Goal: Task Accomplishment & Management: Complete application form

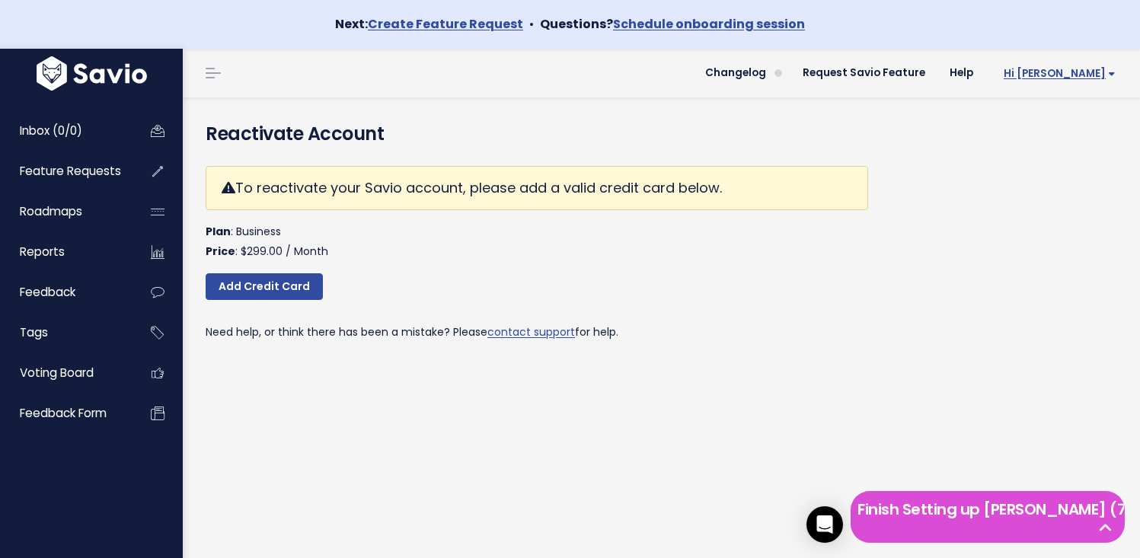
click at [1085, 77] on span "Hi [PERSON_NAME]" at bounding box center [1060, 73] width 112 height 11
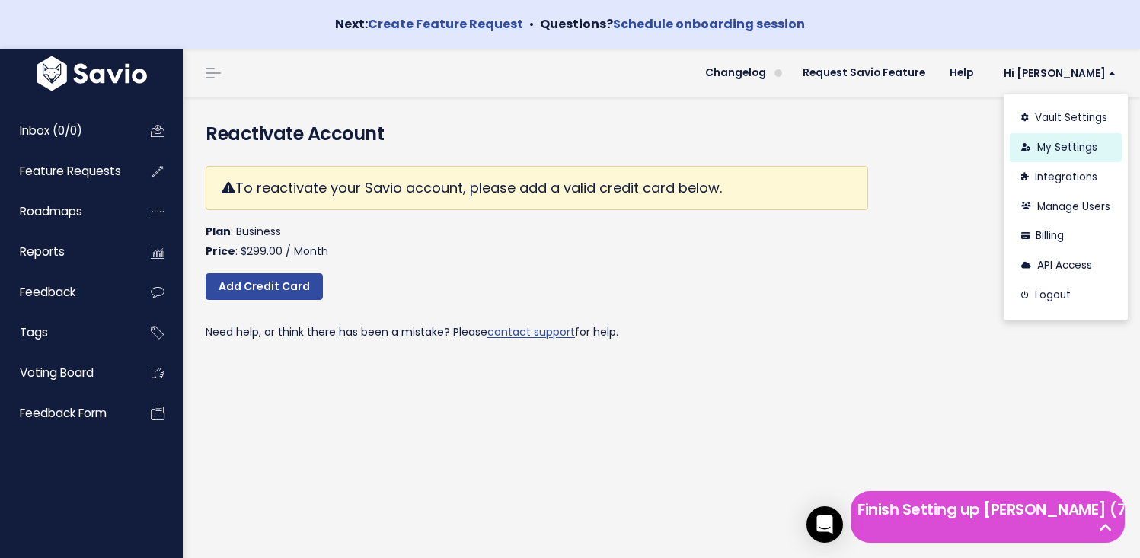
click at [1062, 145] on link "My Settings" at bounding box center [1066, 148] width 112 height 30
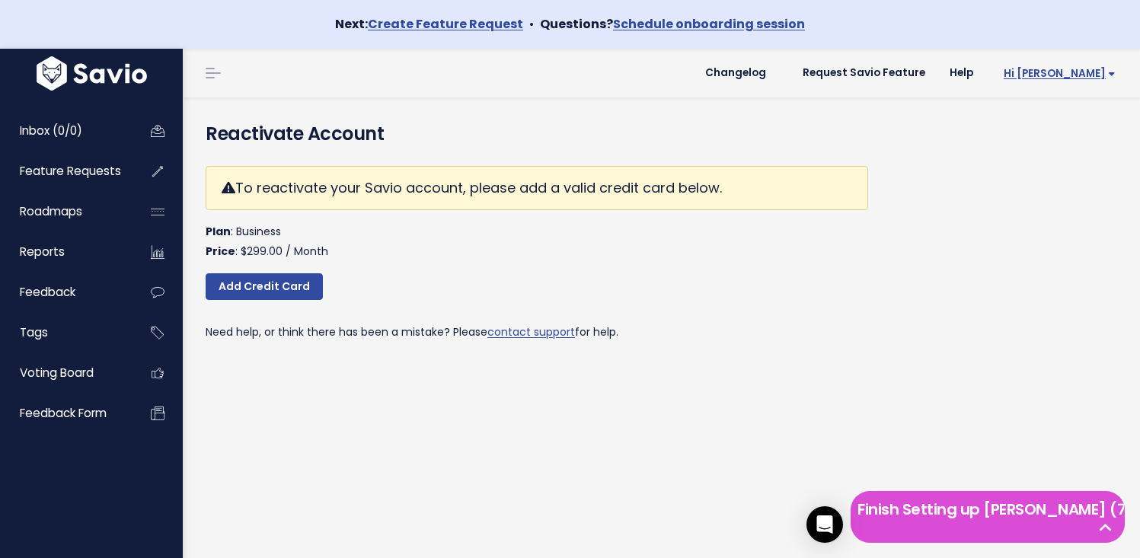
click at [1084, 70] on span "Hi [PERSON_NAME]" at bounding box center [1060, 73] width 112 height 11
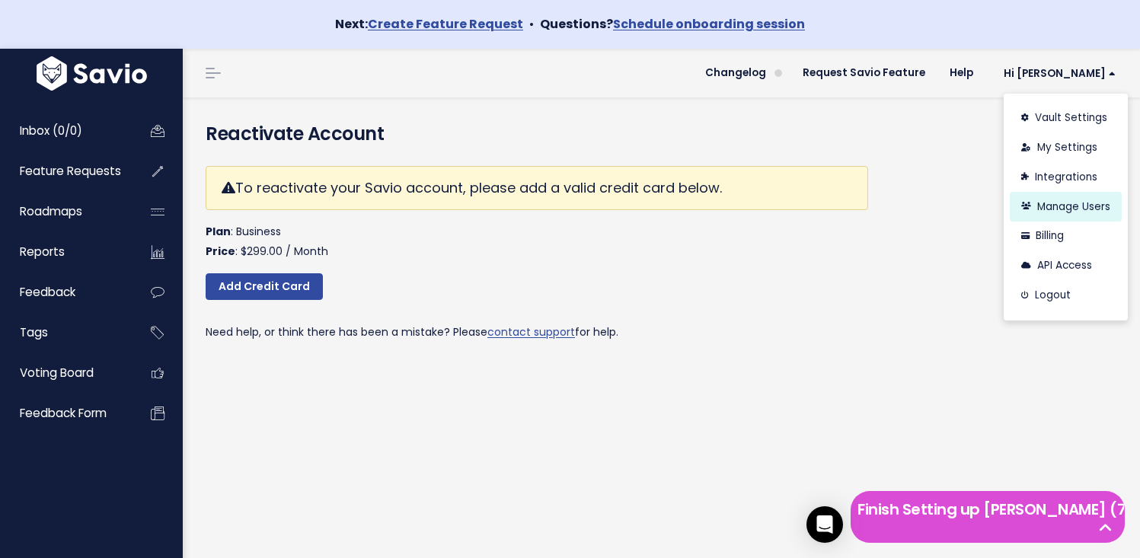
click at [1050, 208] on link "Manage Users" at bounding box center [1066, 207] width 112 height 30
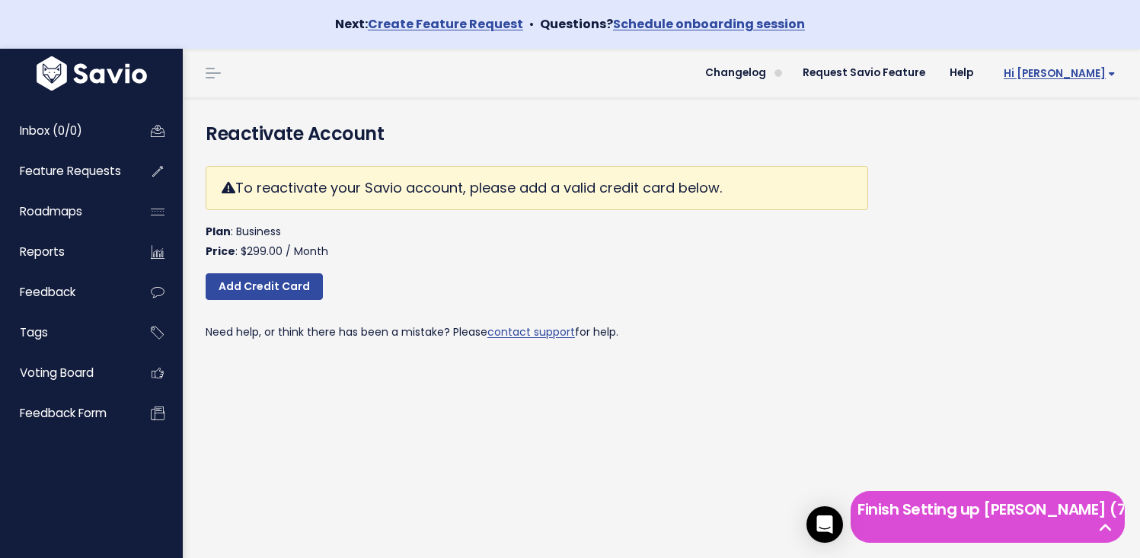
click at [1080, 75] on span "Hi [PERSON_NAME]" at bounding box center [1060, 73] width 112 height 11
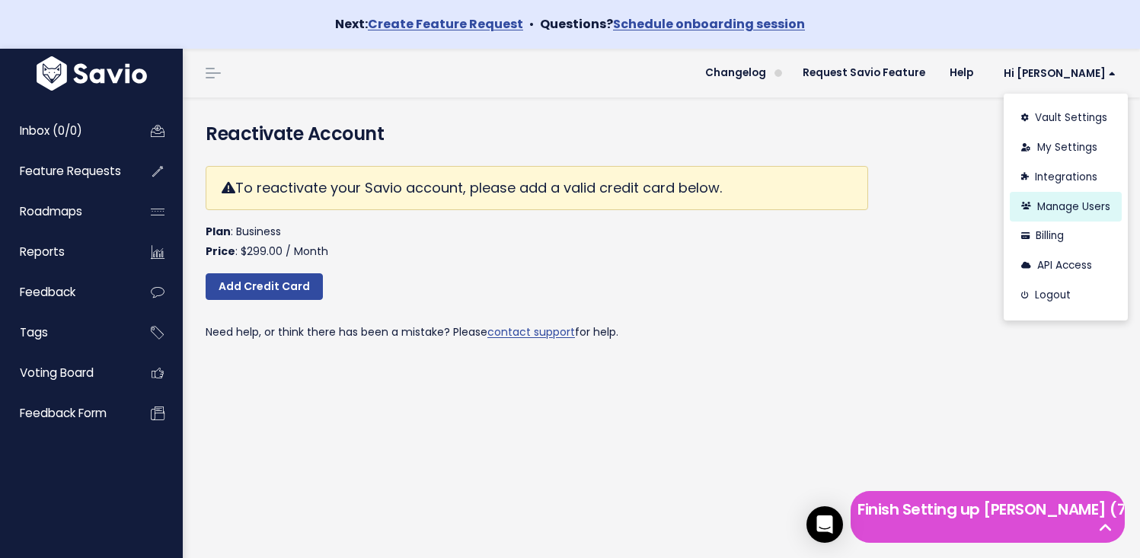
click at [1067, 200] on link "Manage Users" at bounding box center [1066, 207] width 112 height 30
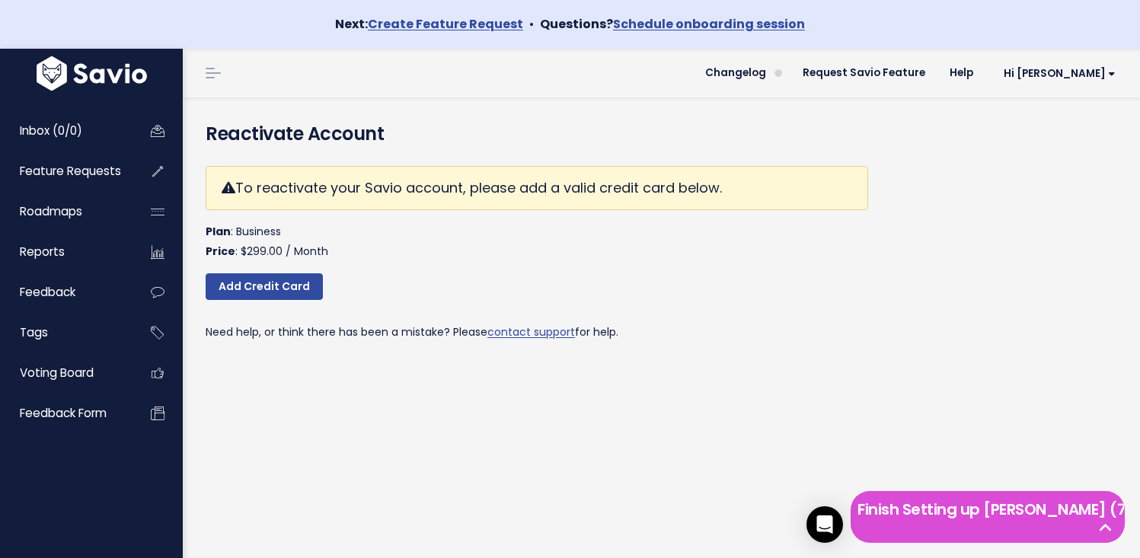
scroll to position [5, 0]
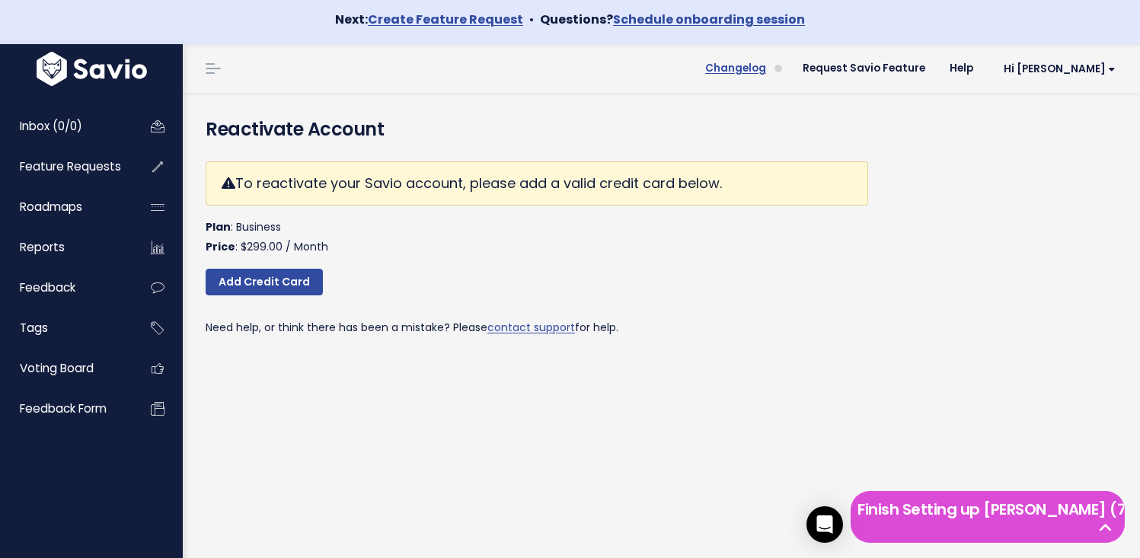
click at [766, 64] on span "Changelog" at bounding box center [735, 68] width 61 height 11
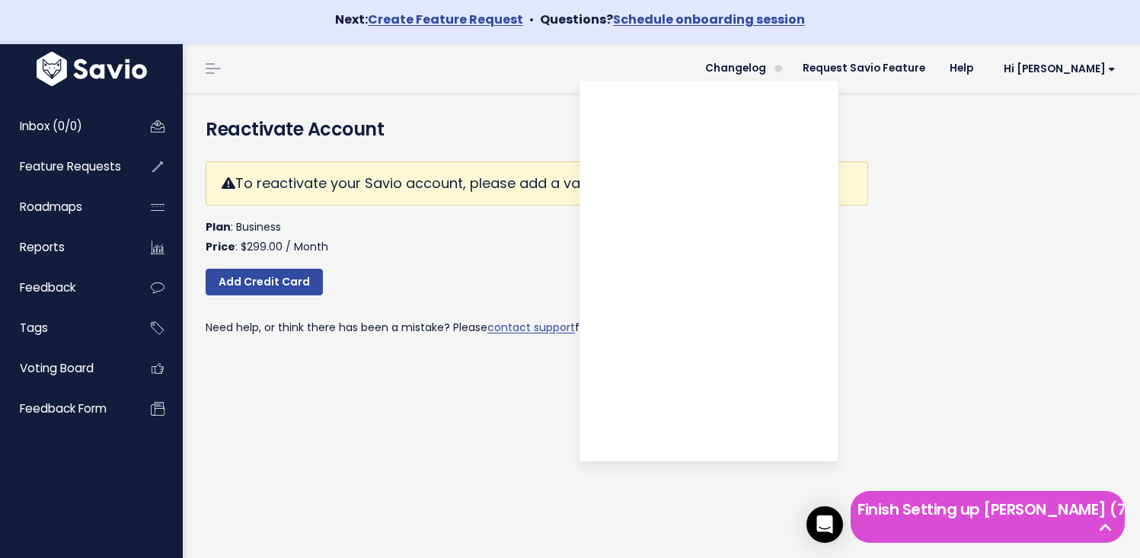
click at [979, 116] on h4 "Reactivate Account" at bounding box center [662, 129] width 912 height 27
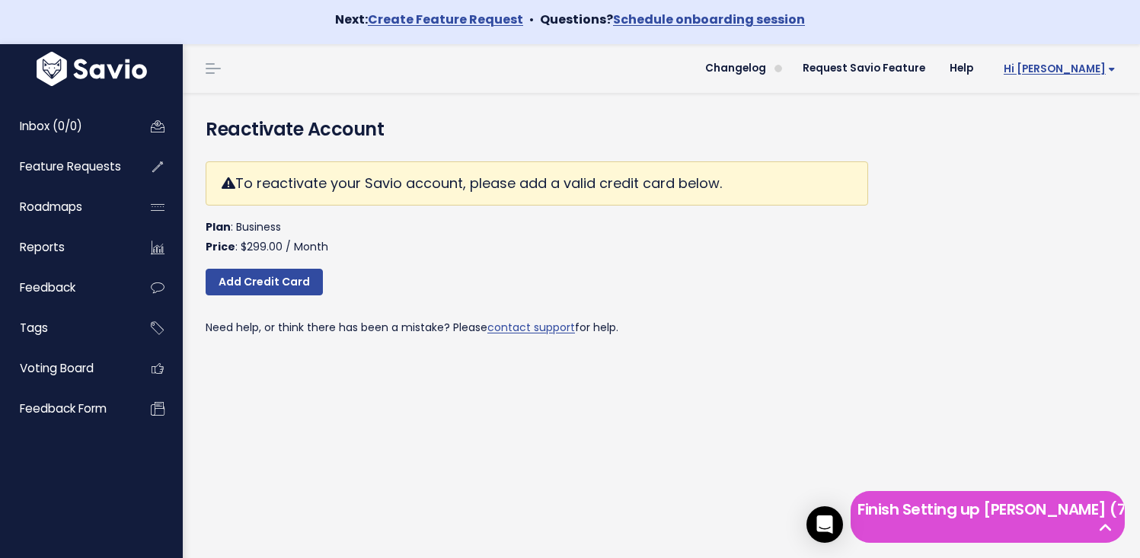
click at [1056, 70] on span "Hi [PERSON_NAME]" at bounding box center [1060, 68] width 112 height 11
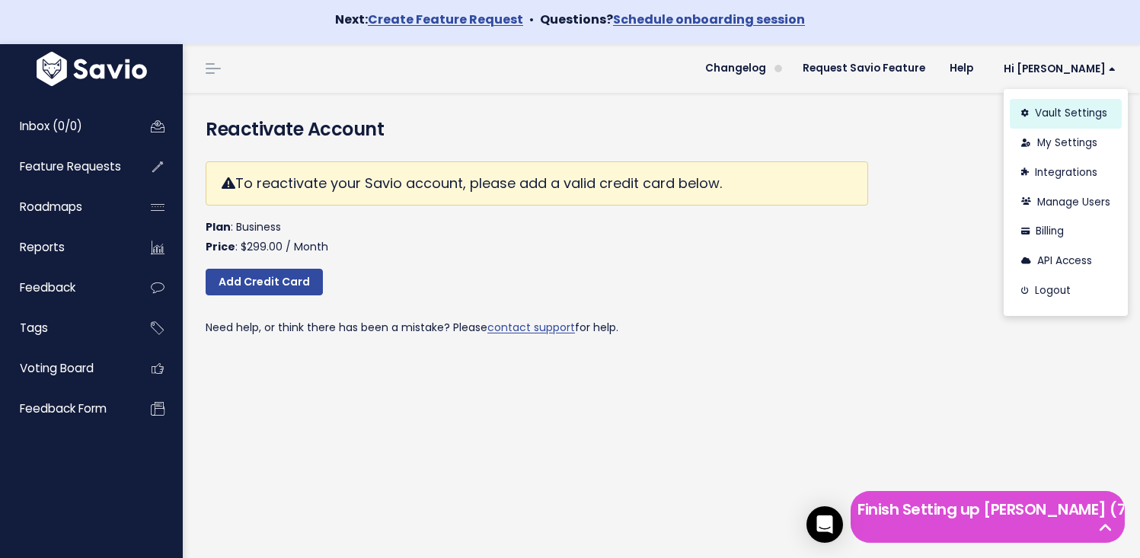
click at [1037, 120] on link "Vault Settings" at bounding box center [1066, 114] width 112 height 30
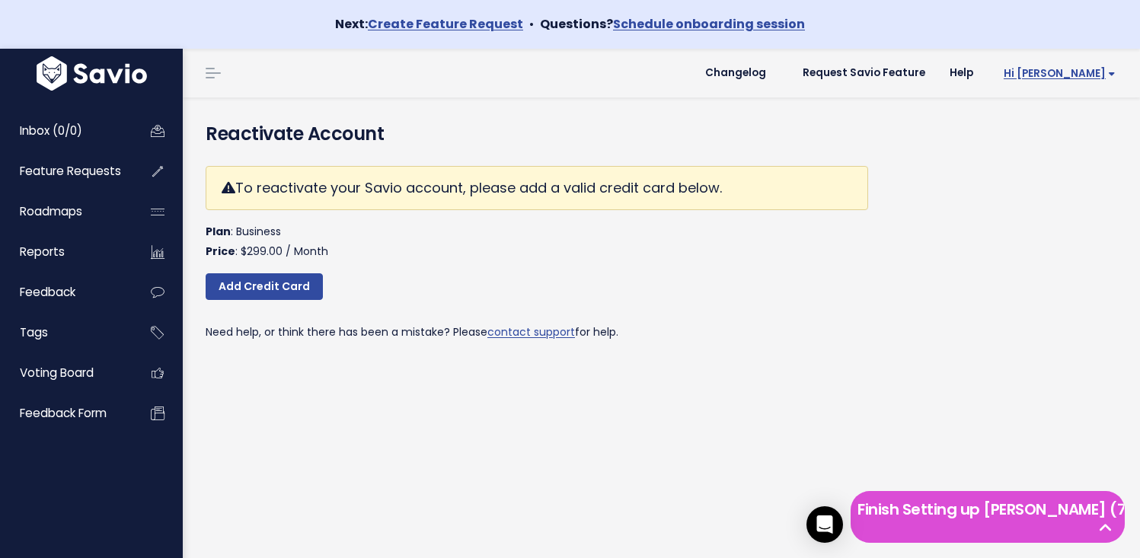
click at [1078, 69] on span "Hi Jacob" at bounding box center [1060, 73] width 112 height 11
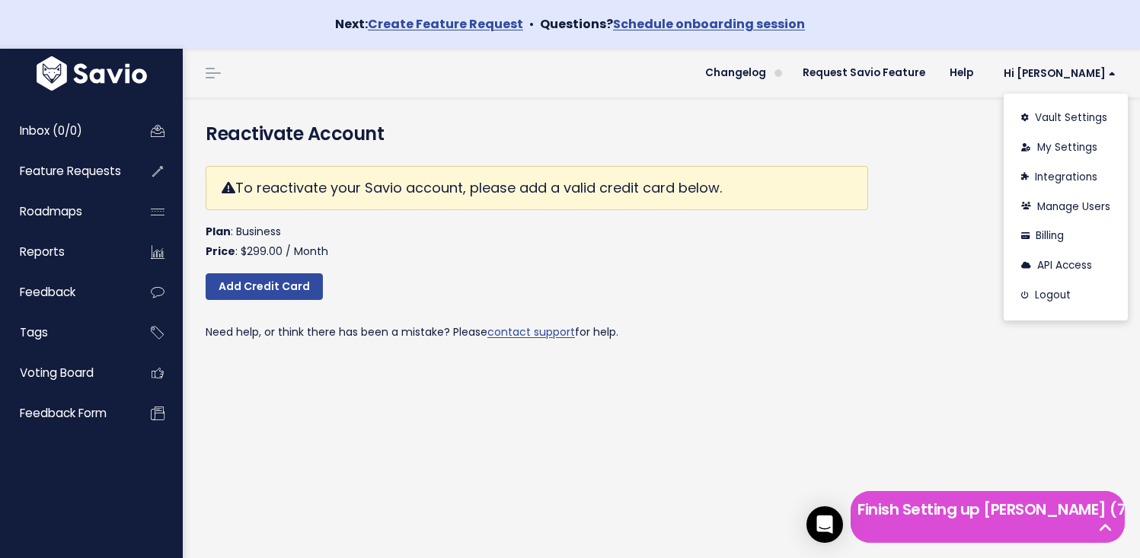
click at [404, 236] on p "Plan : Business Price : $299.00 / Month" at bounding box center [537, 241] width 663 height 38
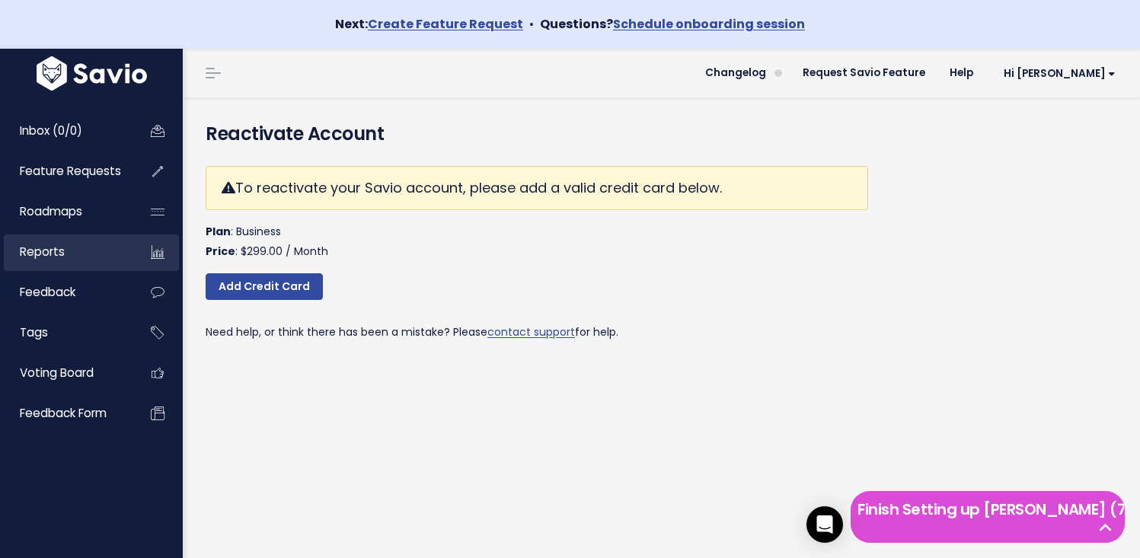
click at [58, 236] on link "Reports" at bounding box center [65, 252] width 123 height 35
click at [1078, 74] on span "Hi Jacob" at bounding box center [1060, 73] width 112 height 11
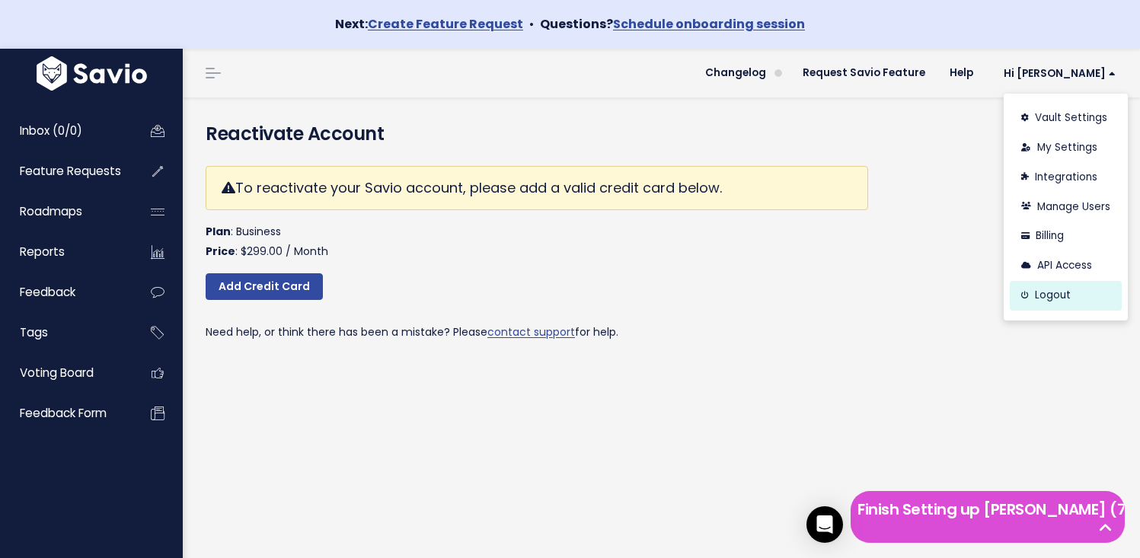
click at [1042, 304] on link "Logout" at bounding box center [1066, 296] width 112 height 30
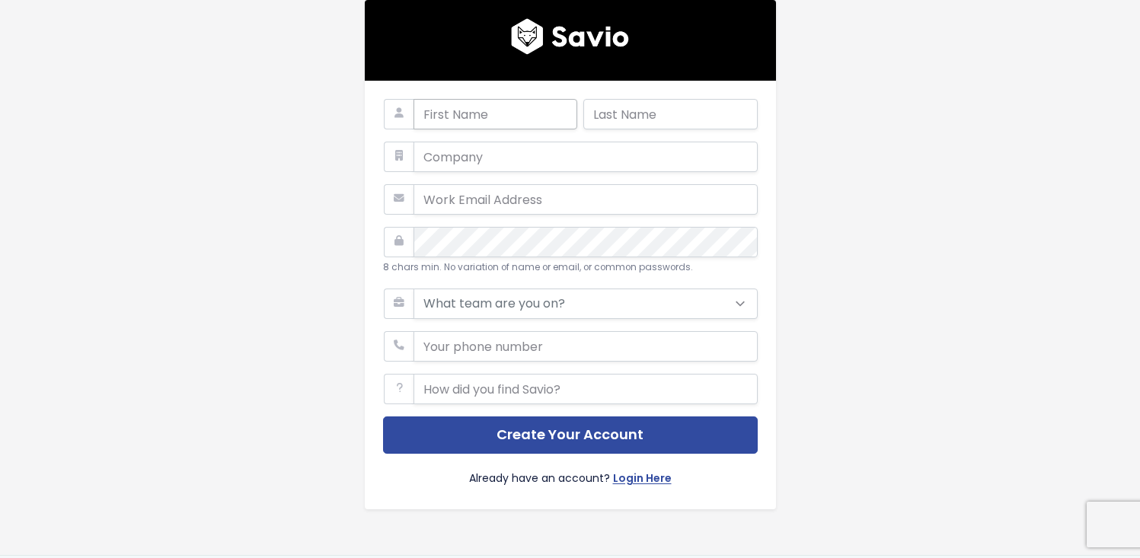
click at [479, 120] on input "text" at bounding box center [496, 114] width 164 height 30
type input "[PERSON_NAME]"
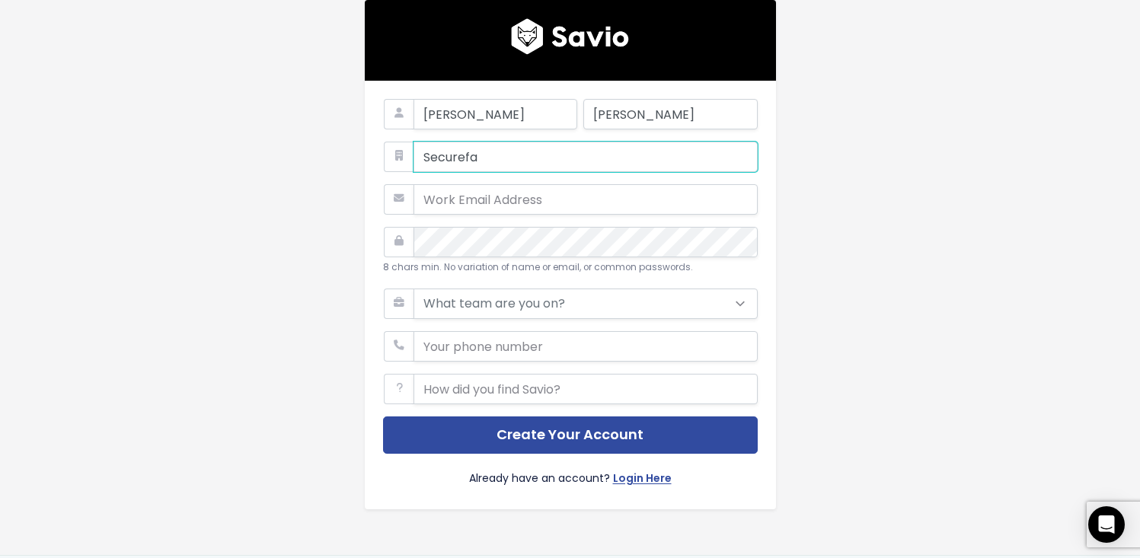
type input "Securefar"
